Goal: Navigation & Orientation: Find specific page/section

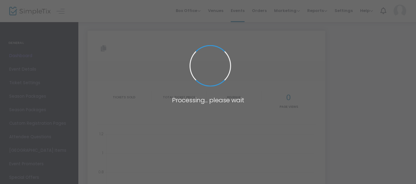
type input "[URL][DOMAIN_NAME][US_STATE]"
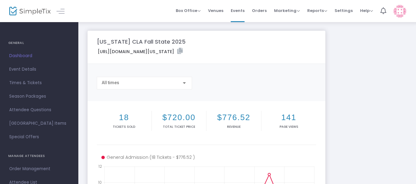
click at [23, 57] on span "Dashboard" at bounding box center [39, 56] width 60 height 8
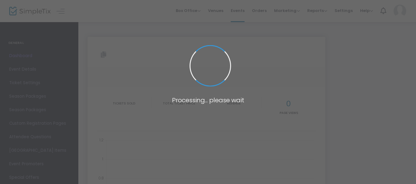
type input "[URL][DOMAIN_NAME][US_STATE]"
